Goal: Task Accomplishment & Management: Manage account settings

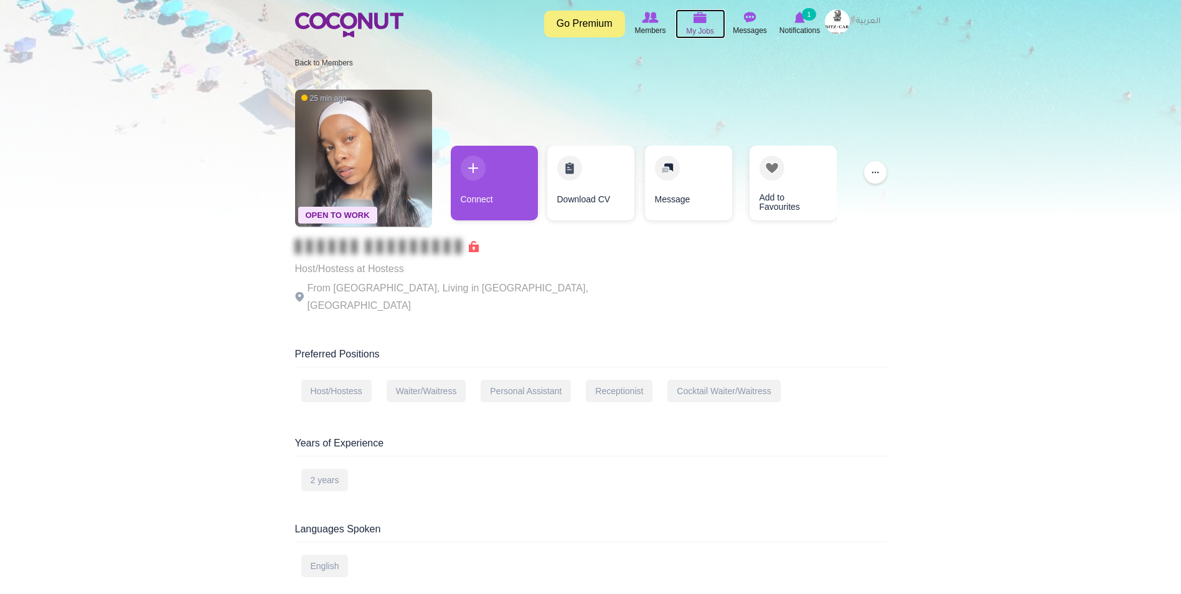
click at [696, 19] on img at bounding box center [701, 17] width 14 height 11
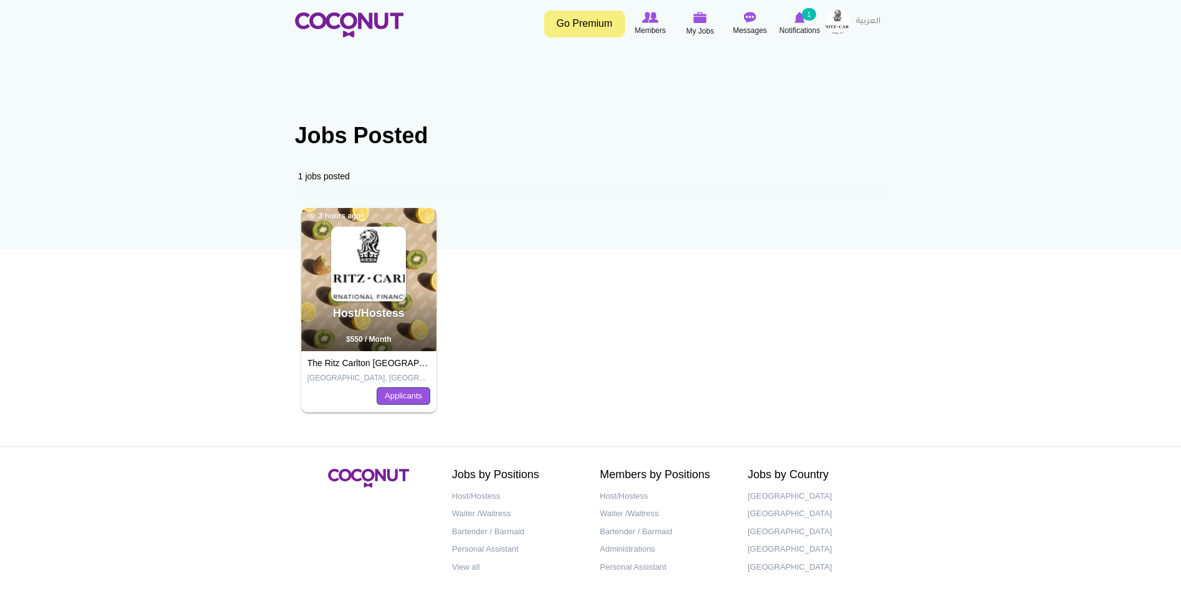
click at [404, 399] on link "Applicants" at bounding box center [404, 395] width 54 height 17
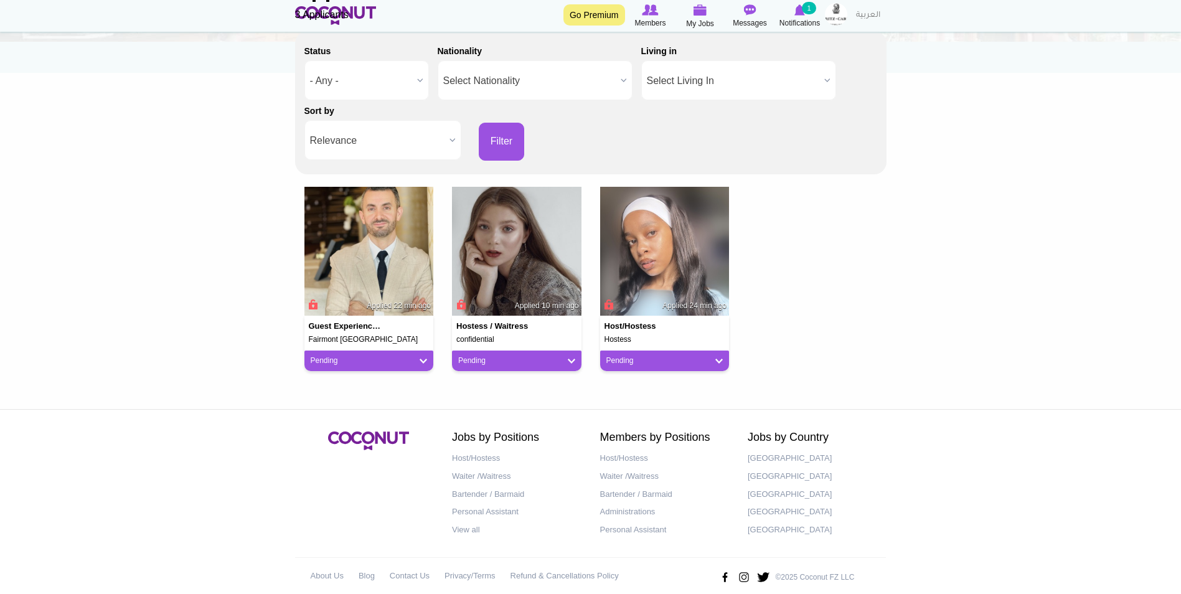
scroll to position [187, 0]
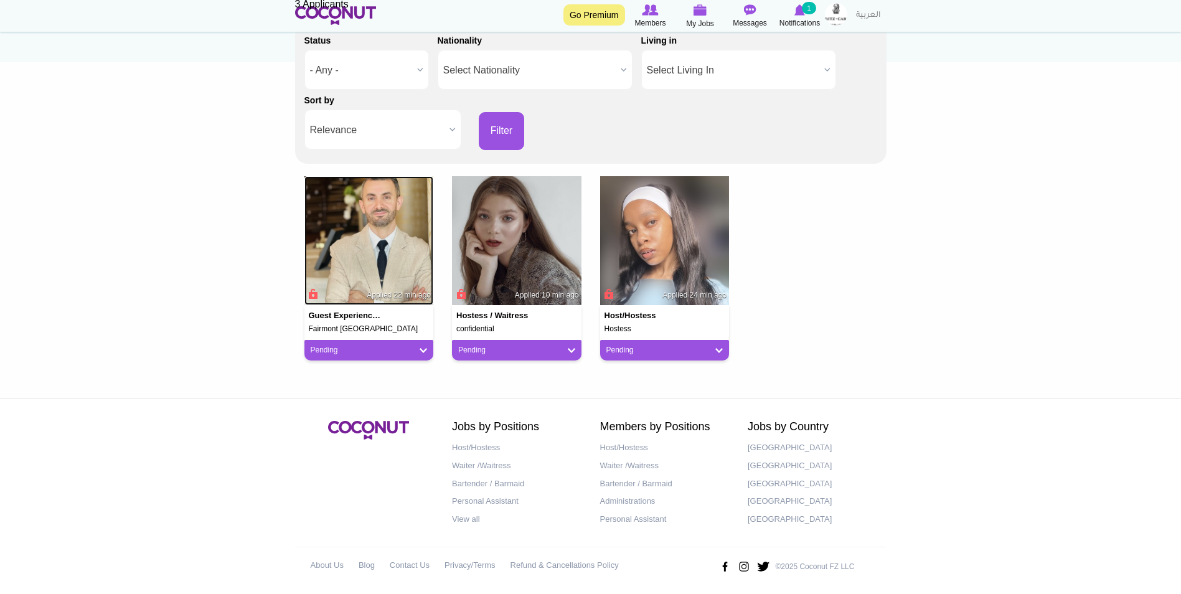
click at [363, 270] on img at bounding box center [370, 241] width 130 height 130
click at [536, 258] on img at bounding box center [517, 241] width 130 height 130
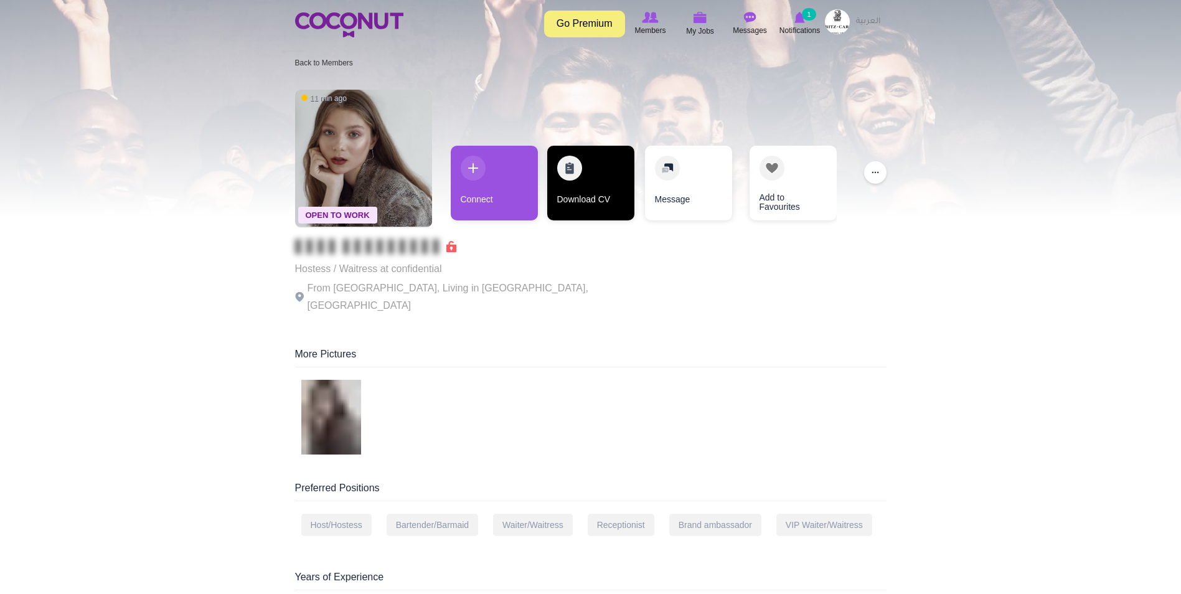
click at [575, 192] on link "Download CV" at bounding box center [590, 183] width 87 height 75
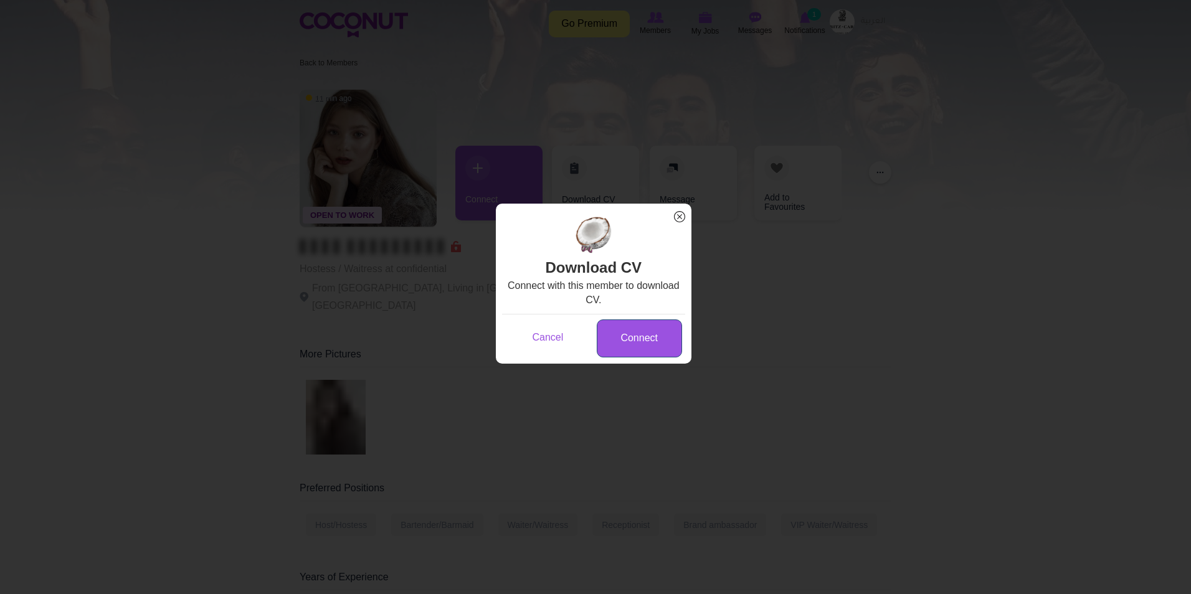
click at [631, 339] on link "Connect" at bounding box center [639, 338] width 85 height 38
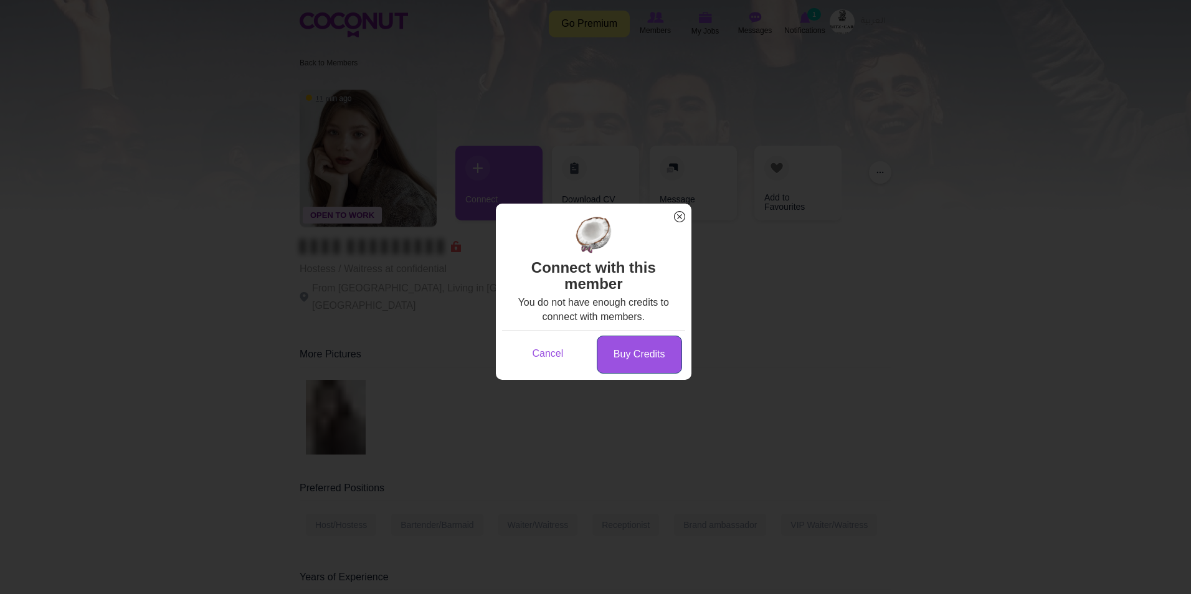
click at [655, 355] on link "Buy Credits" at bounding box center [639, 355] width 85 height 38
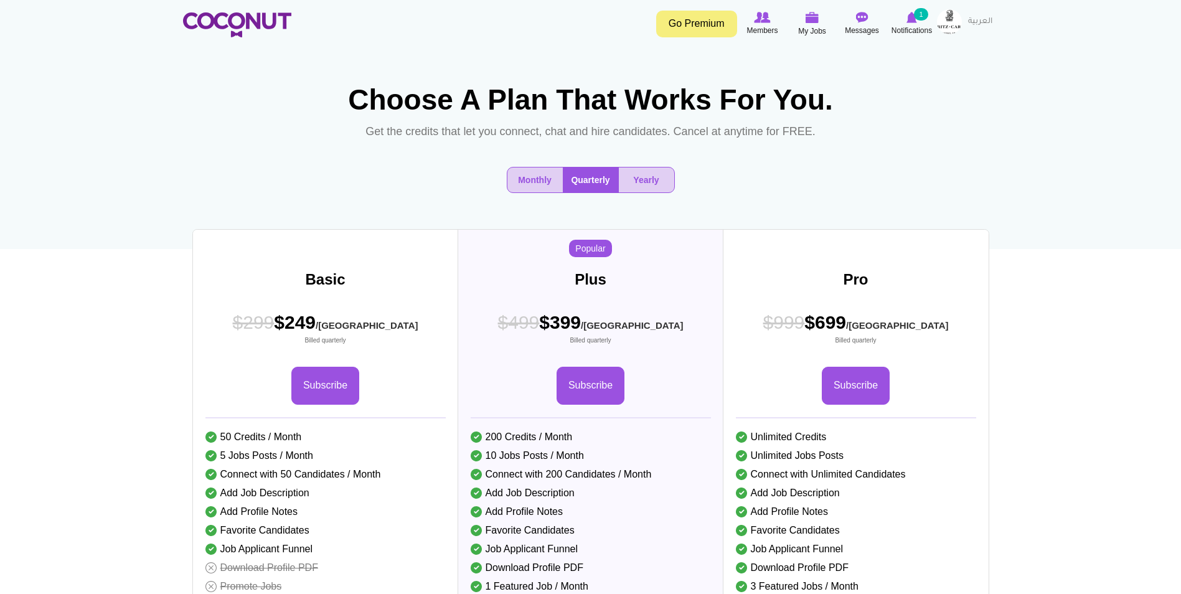
click at [557, 196] on div "Monthly Quarterly Yearly" at bounding box center [591, 186] width 816 height 56
click at [527, 192] on button "Monthly" at bounding box center [535, 180] width 55 height 25
